Goal: Find specific page/section: Find specific page/section

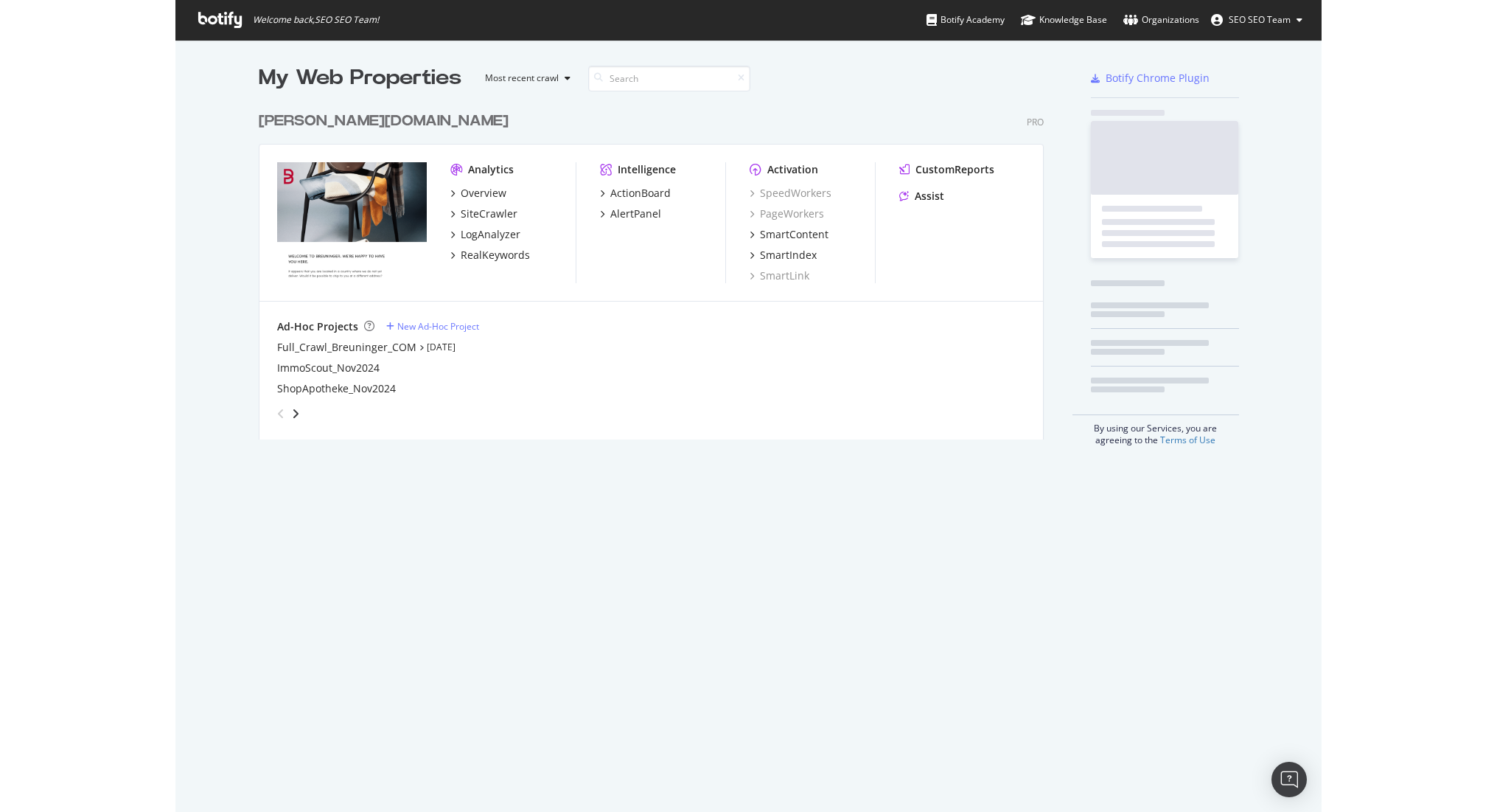
scroll to position [335, 786]
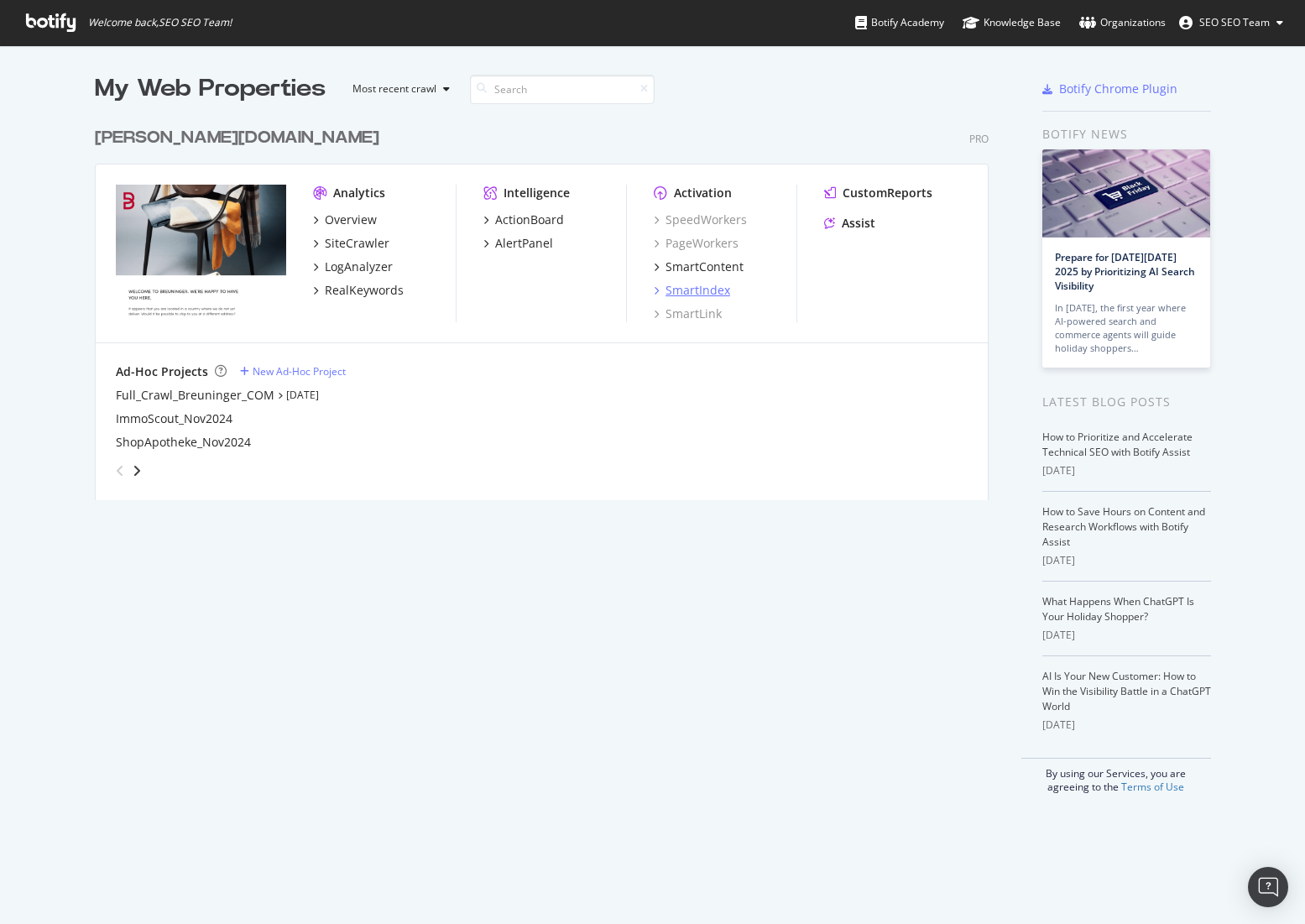
click at [678, 285] on div "SmartIndex" at bounding box center [697, 290] width 65 height 16
